Goal: Information Seeking & Learning: Check status

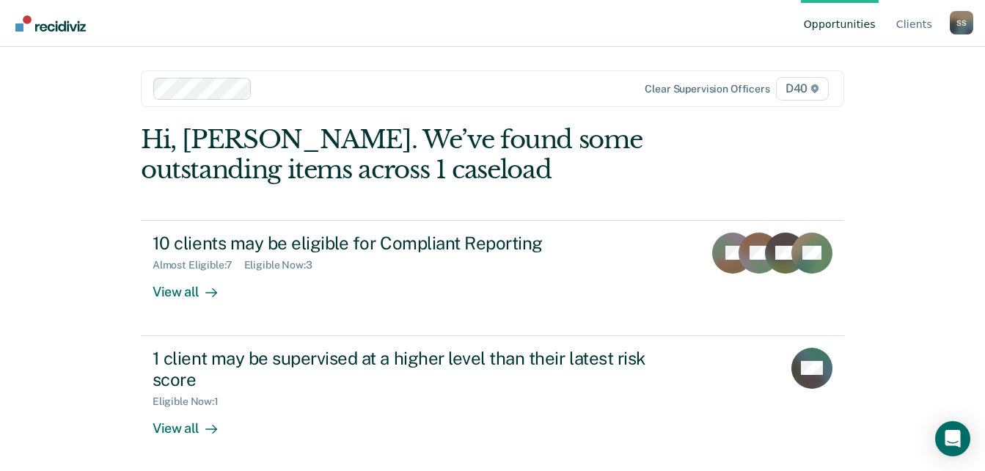
scroll to position [1, 0]
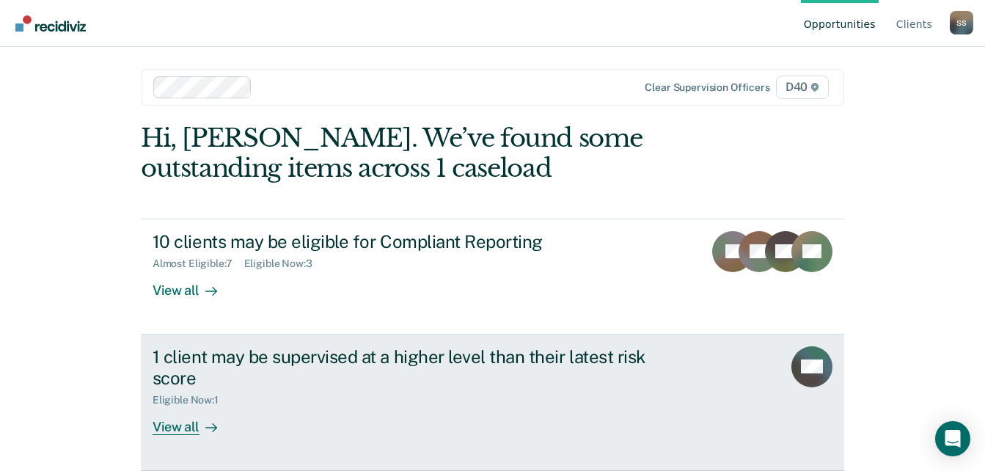
click at [227, 413] on div "View all" at bounding box center [194, 420] width 82 height 29
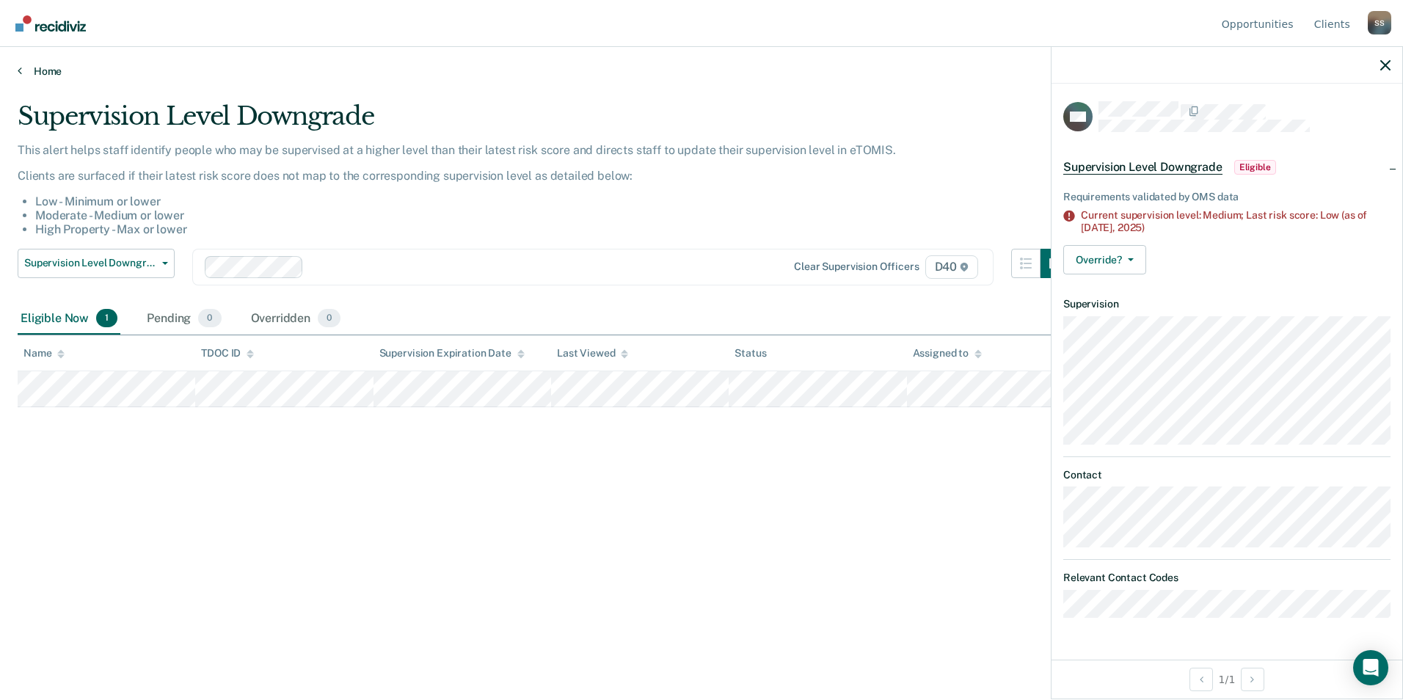
click at [46, 71] on link "Home" at bounding box center [702, 71] width 1368 height 13
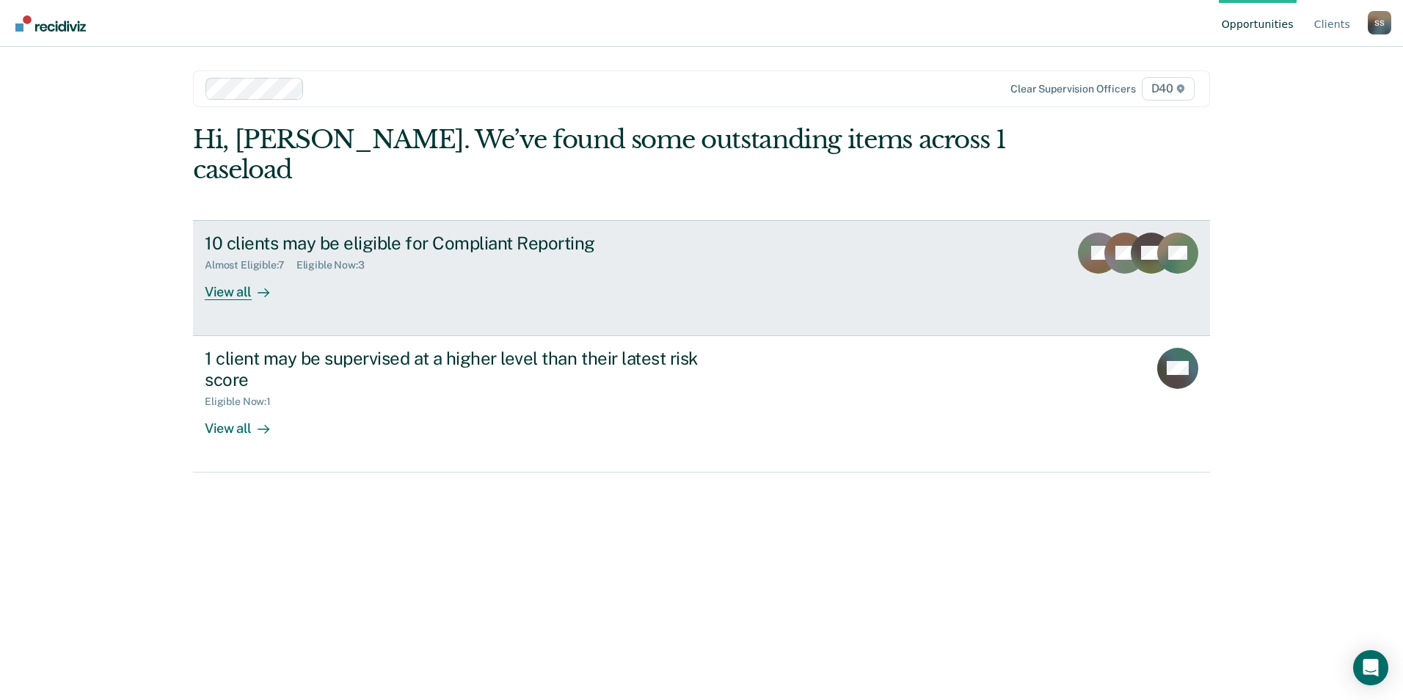
click at [378, 253] on div "Almost Eligible : 7 Eligible Now : 3" at bounding box center [462, 262] width 515 height 18
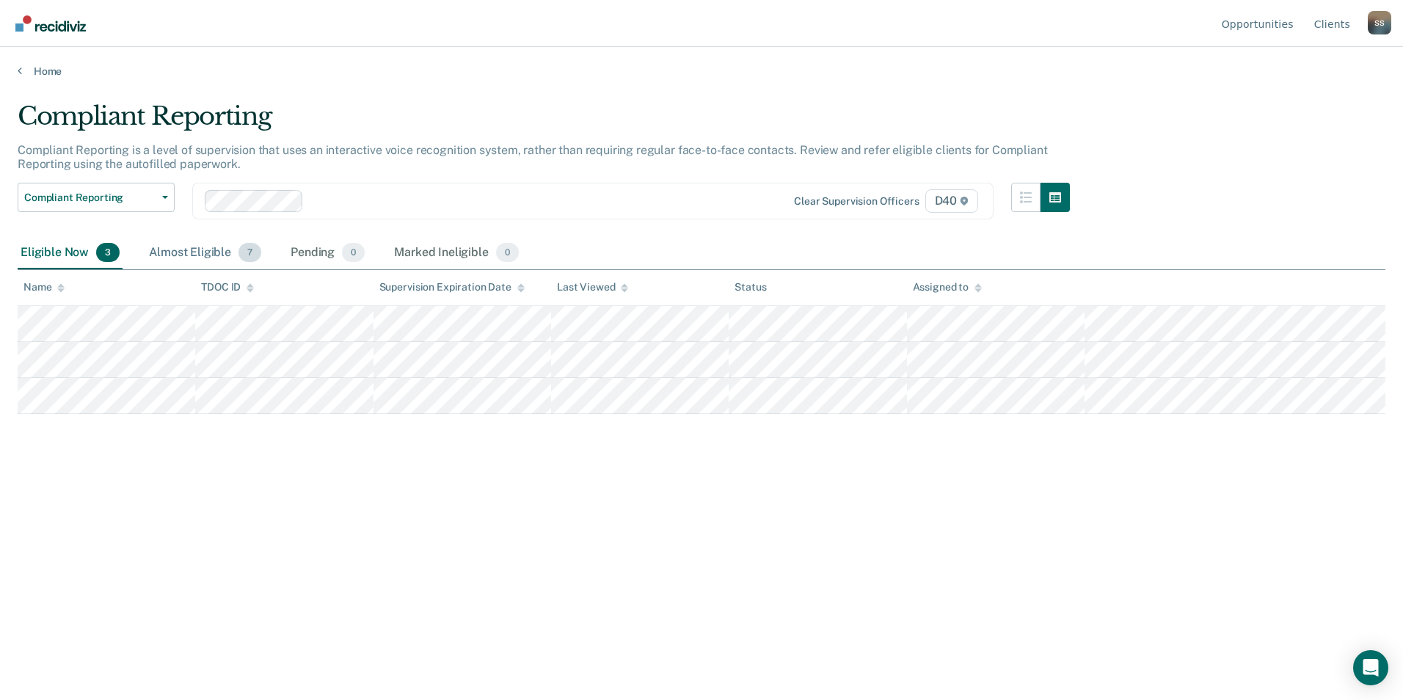
click at [229, 245] on div "Almost Eligible 7" at bounding box center [205, 253] width 118 height 32
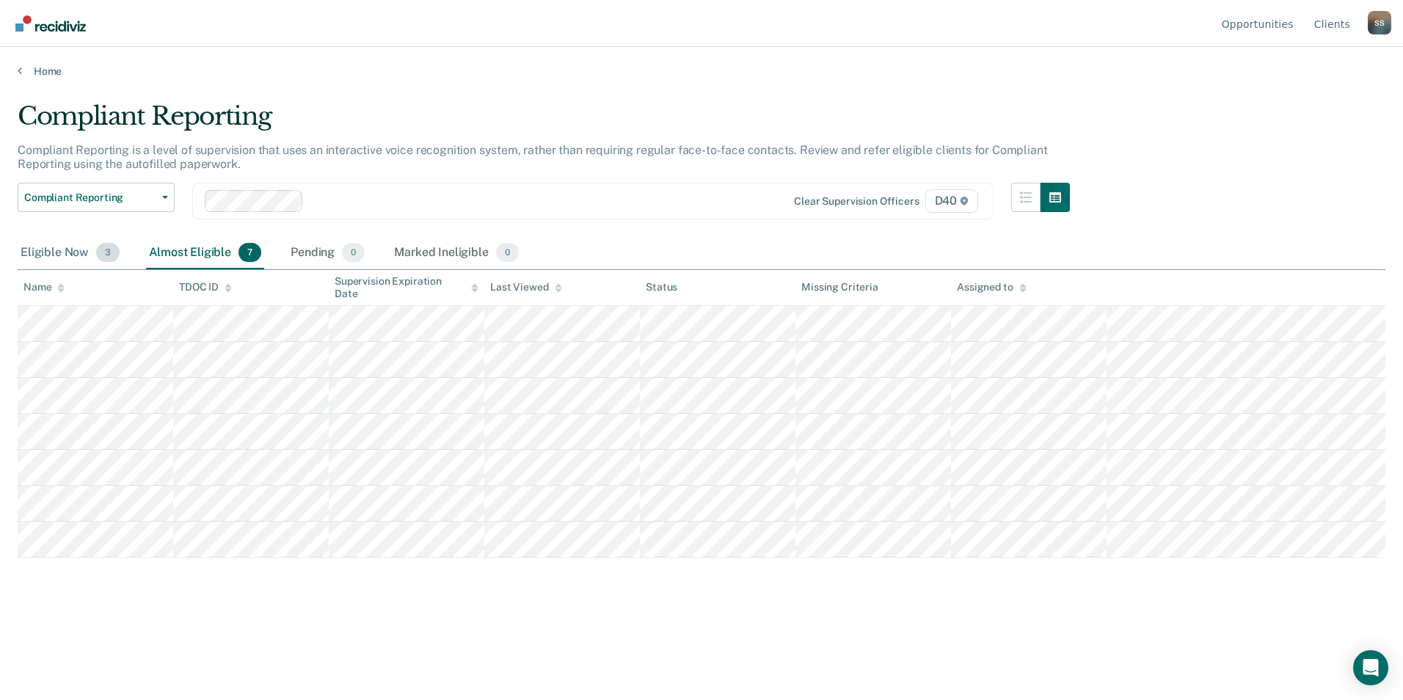
click at [59, 247] on div "Eligible Now 3" at bounding box center [70, 253] width 105 height 32
